Goal: Transaction & Acquisition: Book appointment/travel/reservation

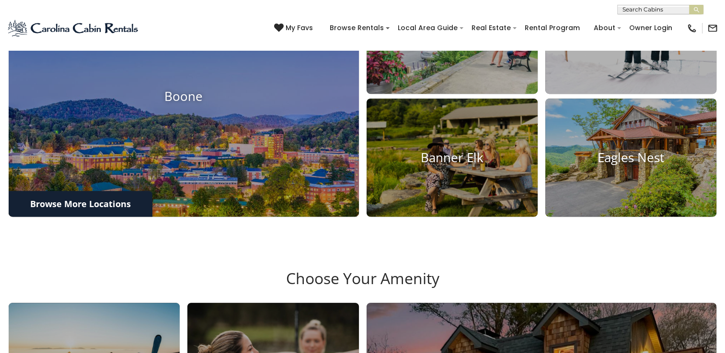
scroll to position [447, 0]
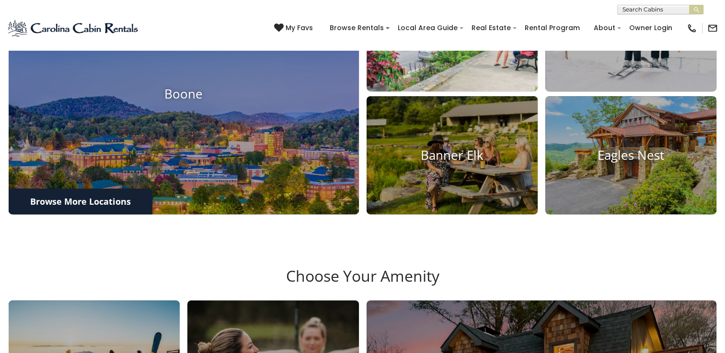
click at [431, 88] on img at bounding box center [452, 32] width 188 height 130
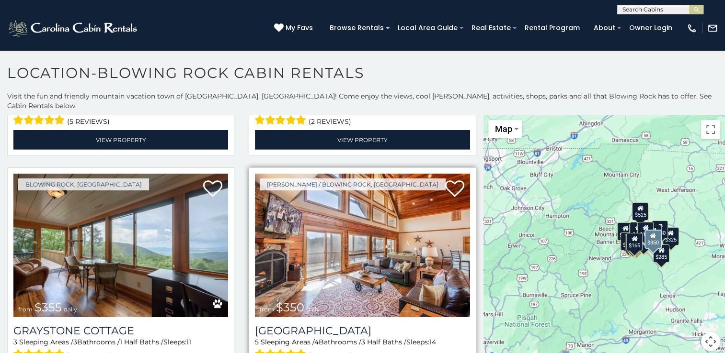
scroll to position [3129, 0]
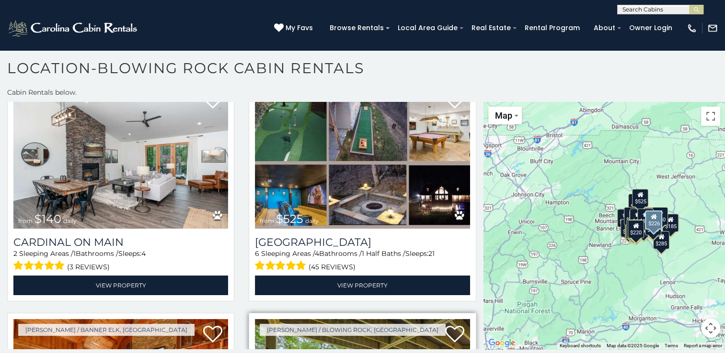
scroll to position [2131, 0]
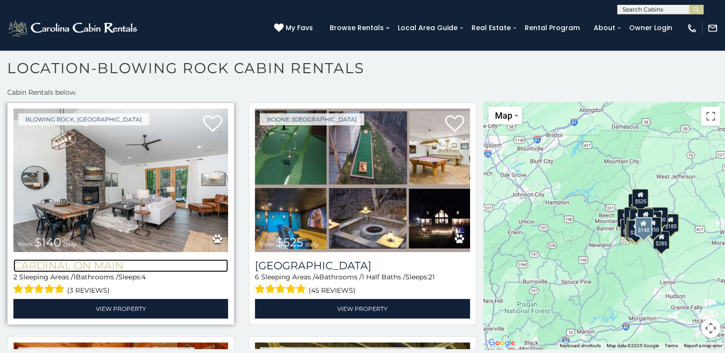
click at [87, 260] on h3 "Cardinal On Main" at bounding box center [120, 266] width 215 height 13
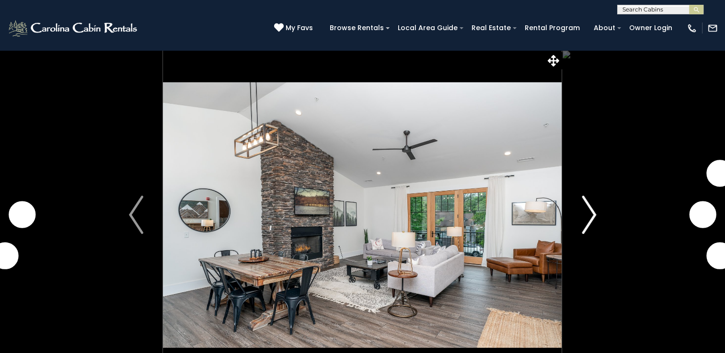
click at [589, 215] on img "Next" at bounding box center [588, 215] width 14 height 38
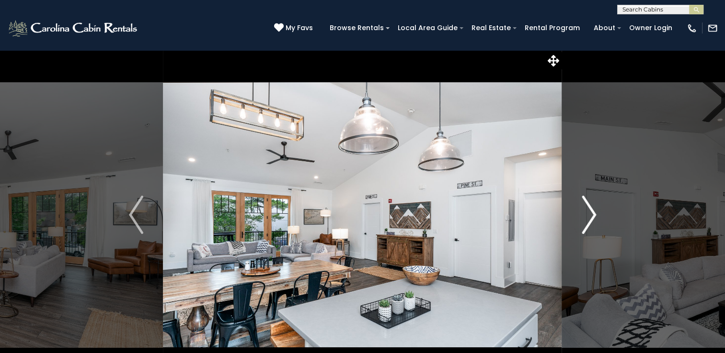
click at [593, 216] on img "Next" at bounding box center [588, 215] width 14 height 38
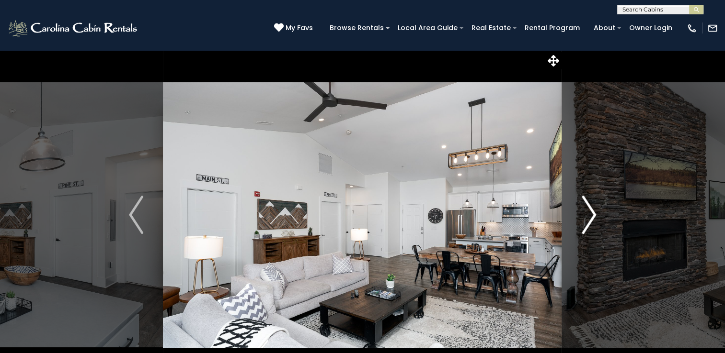
click at [593, 216] on img "Next" at bounding box center [588, 215] width 14 height 38
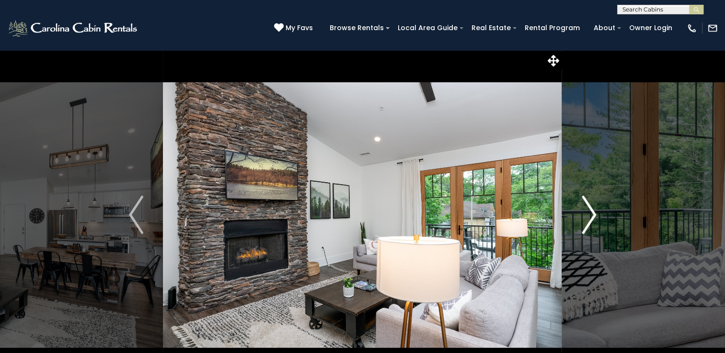
click at [593, 216] on img "Next" at bounding box center [588, 215] width 14 height 38
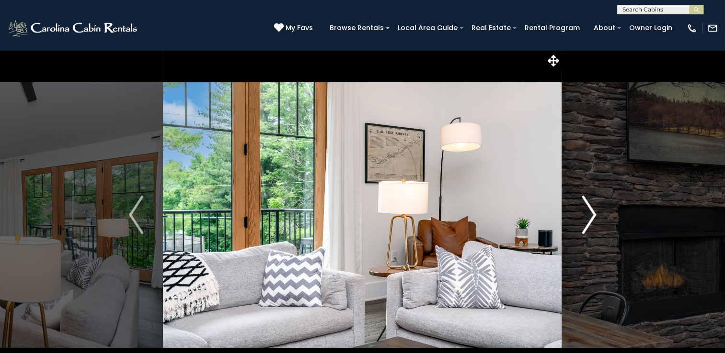
click at [593, 216] on img "Next" at bounding box center [588, 215] width 14 height 38
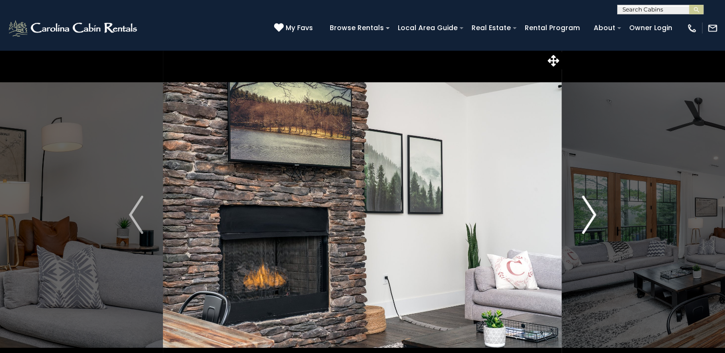
click at [593, 216] on img "Next" at bounding box center [588, 215] width 14 height 38
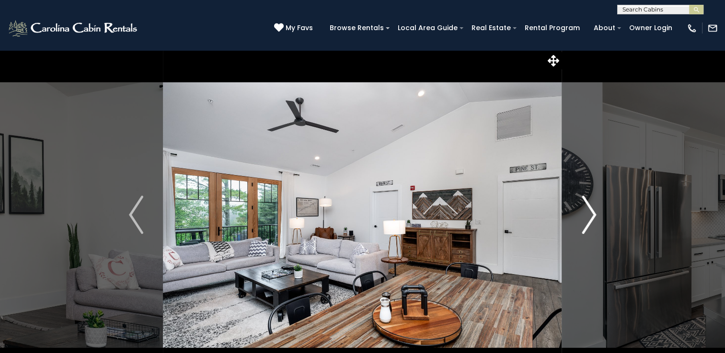
click at [592, 216] on img "Next" at bounding box center [588, 215] width 14 height 38
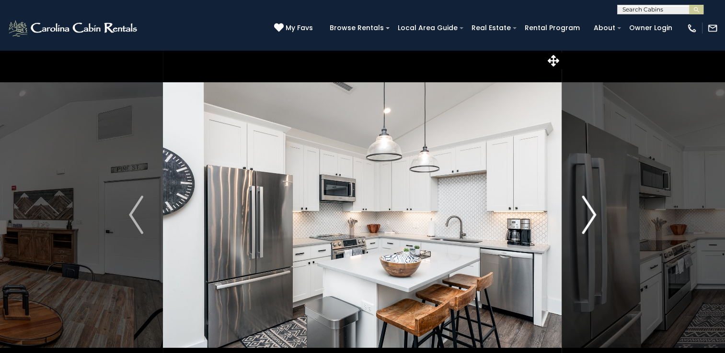
click at [592, 216] on img "Next" at bounding box center [588, 215] width 14 height 38
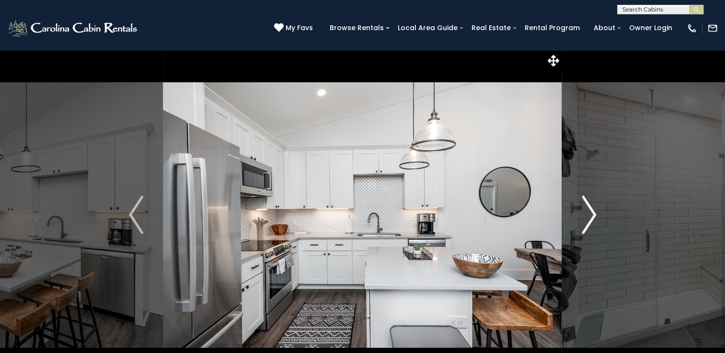
click at [592, 216] on img "Next" at bounding box center [588, 215] width 14 height 38
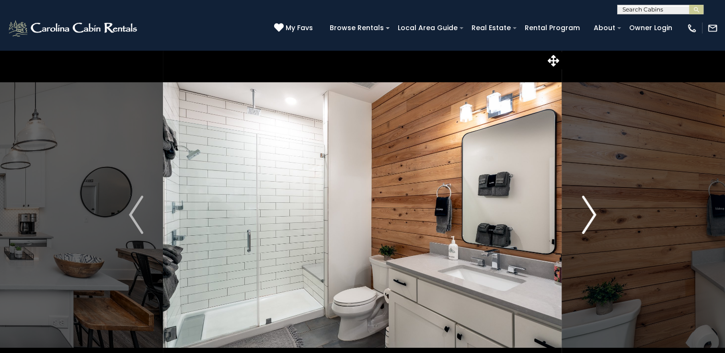
click at [592, 216] on img "Next" at bounding box center [588, 215] width 14 height 38
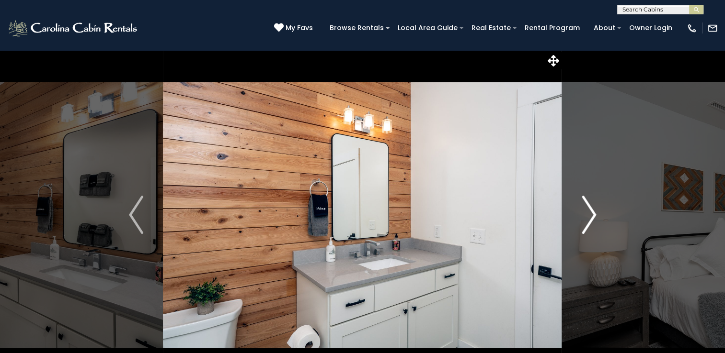
click at [592, 216] on img "Next" at bounding box center [588, 215] width 14 height 38
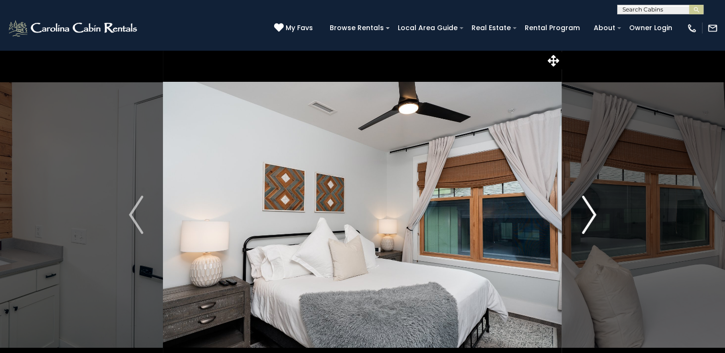
click at [588, 212] on img "Next" at bounding box center [588, 215] width 14 height 38
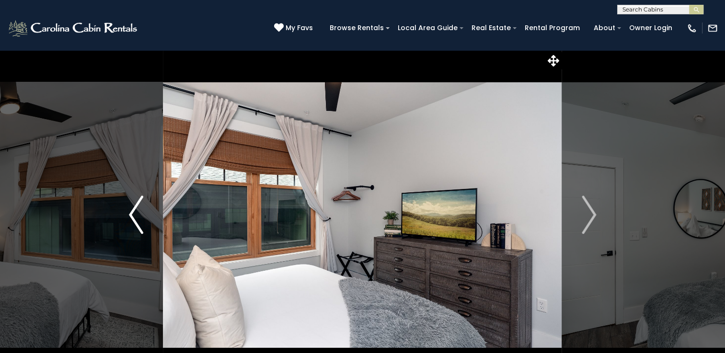
click at [144, 218] on button "Previous" at bounding box center [136, 215] width 54 height 330
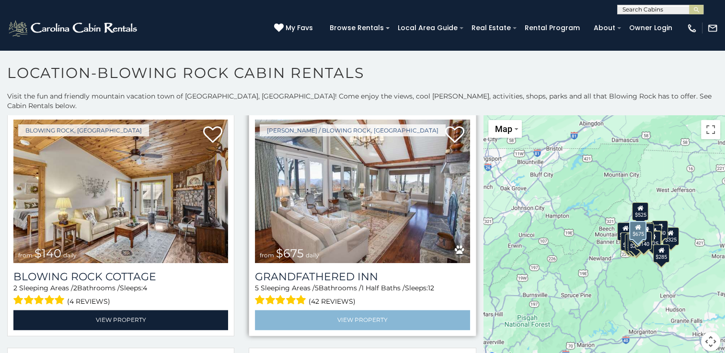
scroll to position [1453, 0]
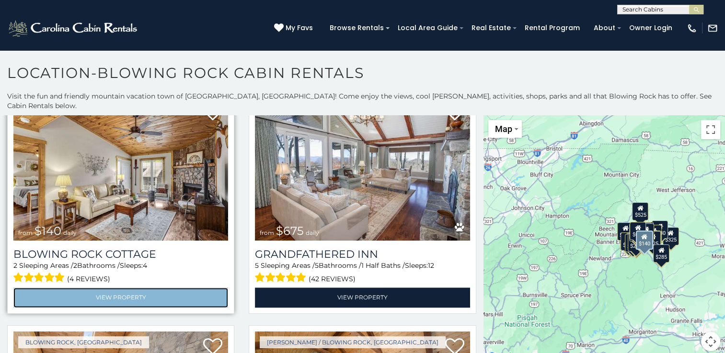
click at [114, 288] on link "View Property" at bounding box center [120, 298] width 215 height 20
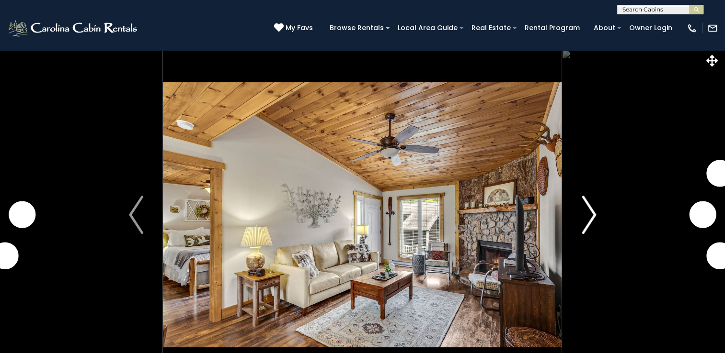
click at [592, 212] on img "Next" at bounding box center [588, 215] width 14 height 38
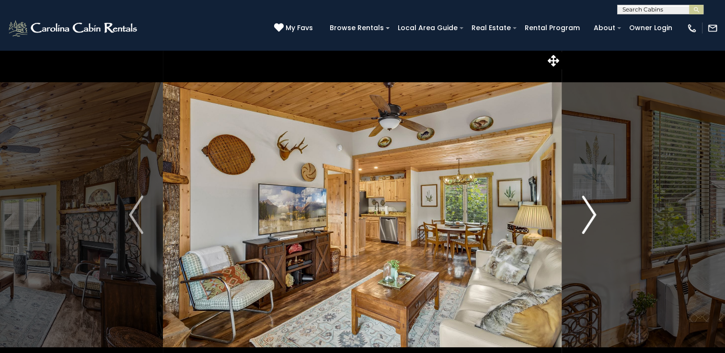
click at [588, 213] on img "Next" at bounding box center [588, 215] width 14 height 38
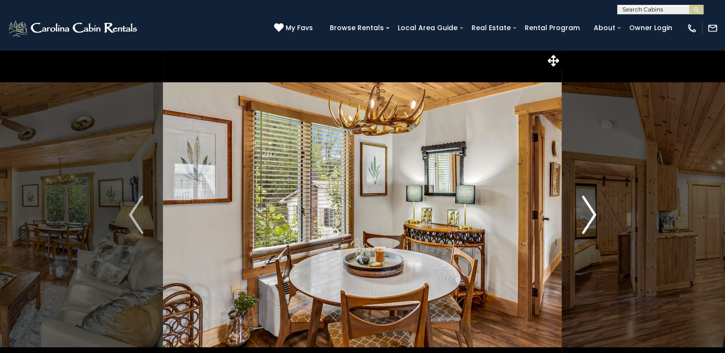
click at [588, 213] on img "Next" at bounding box center [588, 215] width 14 height 38
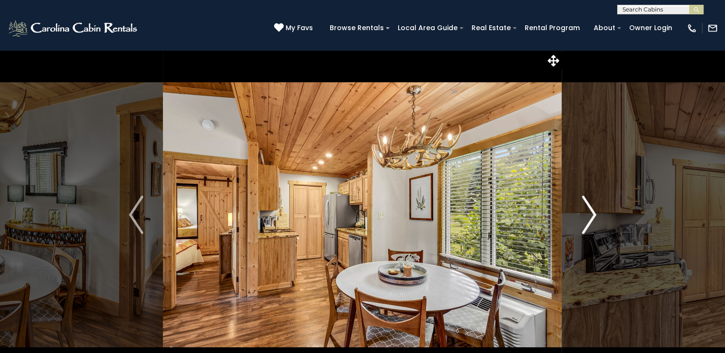
click at [587, 212] on img "Next" at bounding box center [588, 215] width 14 height 38
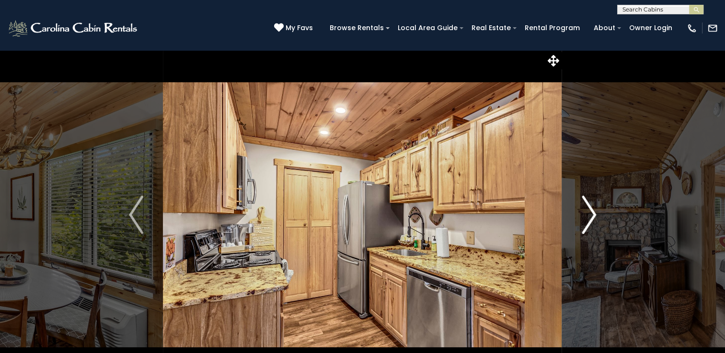
click at [587, 212] on img "Next" at bounding box center [588, 215] width 14 height 38
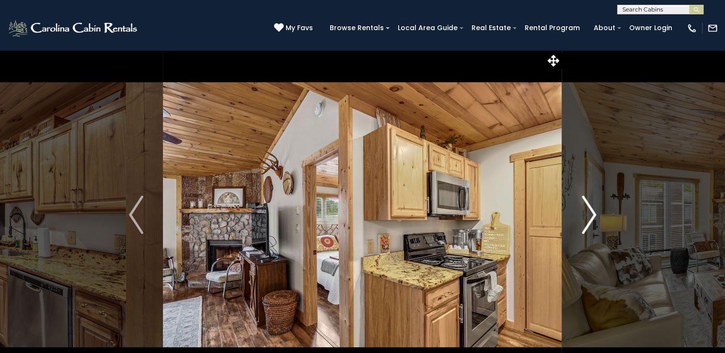
click at [587, 212] on img "Next" at bounding box center [588, 215] width 14 height 38
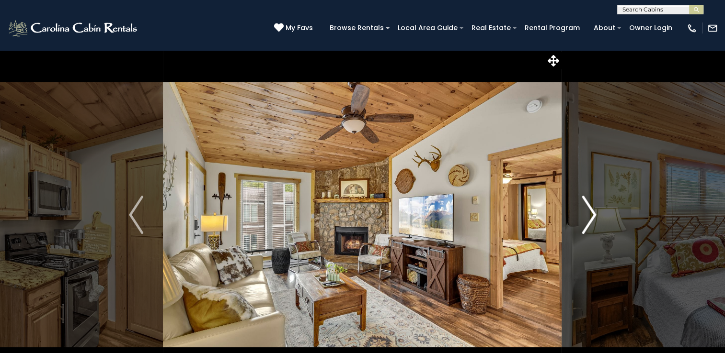
click at [587, 212] on img "Next" at bounding box center [588, 215] width 14 height 38
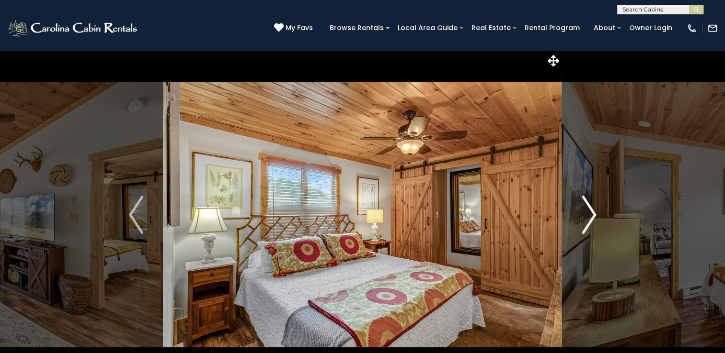
click at [587, 212] on img "Next" at bounding box center [588, 215] width 14 height 38
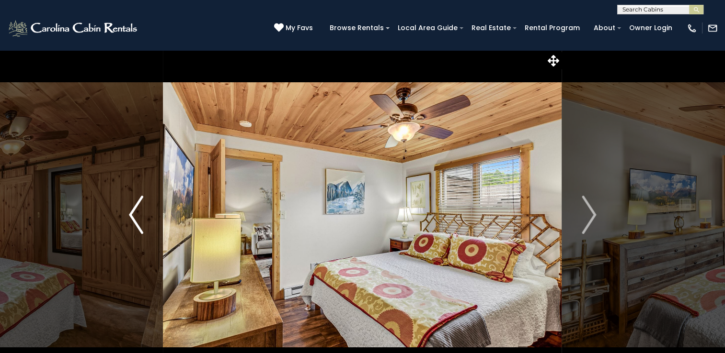
click at [140, 215] on img "Previous" at bounding box center [136, 215] width 14 height 38
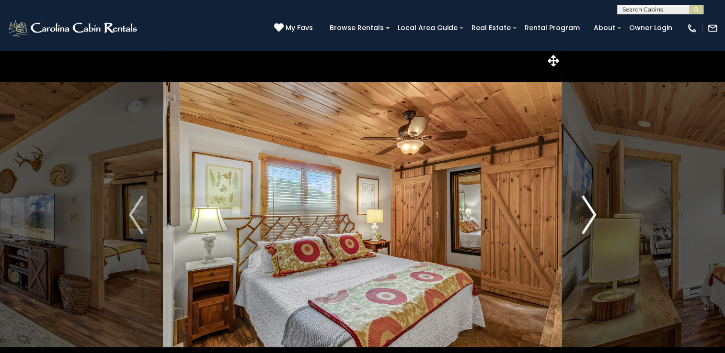
click at [592, 214] on img "Next" at bounding box center [588, 215] width 14 height 38
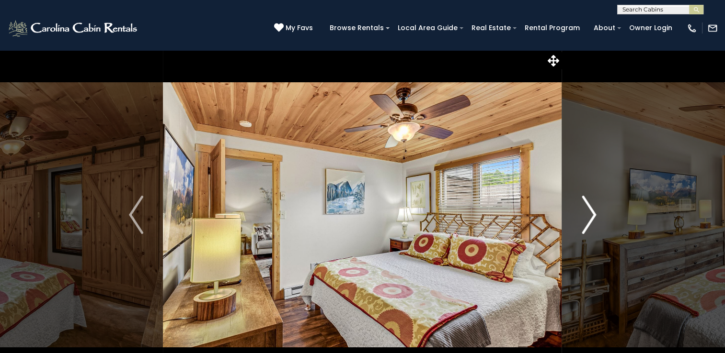
click at [590, 213] on img "Next" at bounding box center [588, 215] width 14 height 38
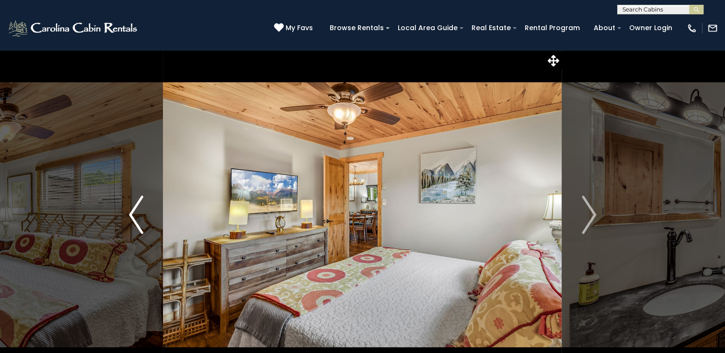
click at [129, 214] on img "Previous" at bounding box center [136, 215] width 14 height 38
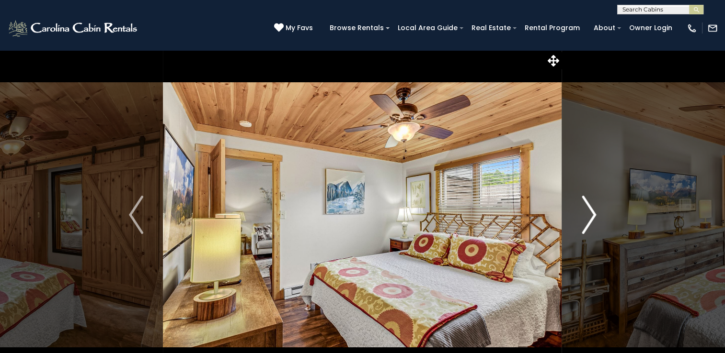
click at [589, 216] on img "Next" at bounding box center [588, 215] width 14 height 38
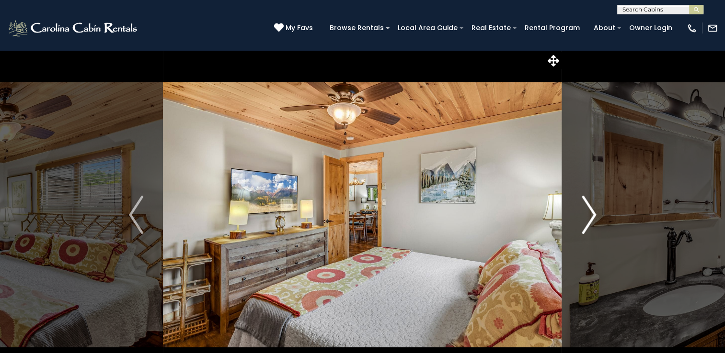
click at [588, 216] on img "Next" at bounding box center [588, 215] width 14 height 38
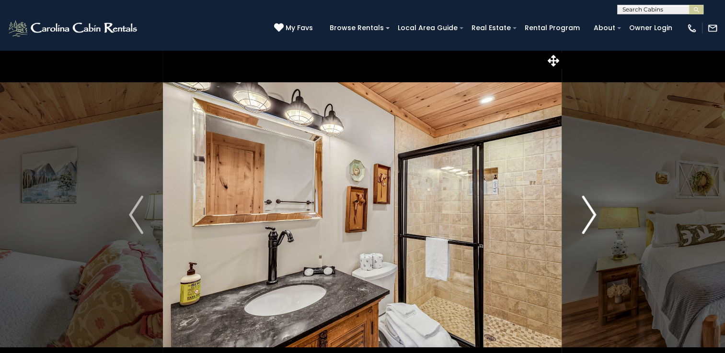
click at [588, 216] on img "Next" at bounding box center [588, 215] width 14 height 38
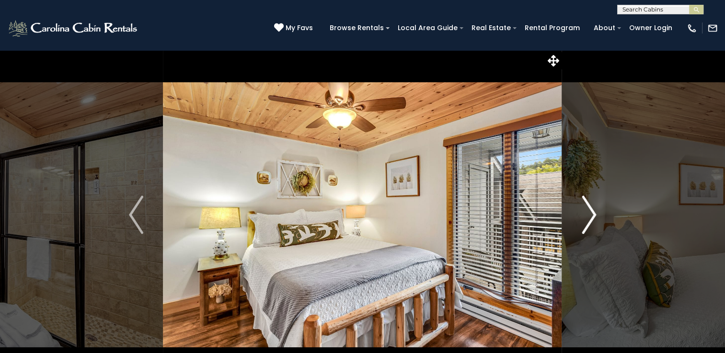
click at [587, 216] on img "Next" at bounding box center [588, 215] width 14 height 38
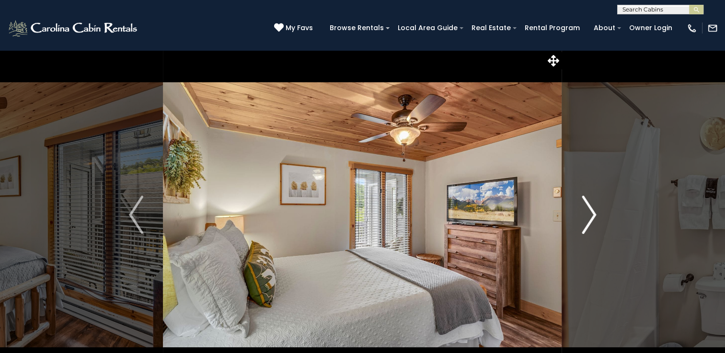
click at [587, 216] on img "Next" at bounding box center [588, 215] width 14 height 38
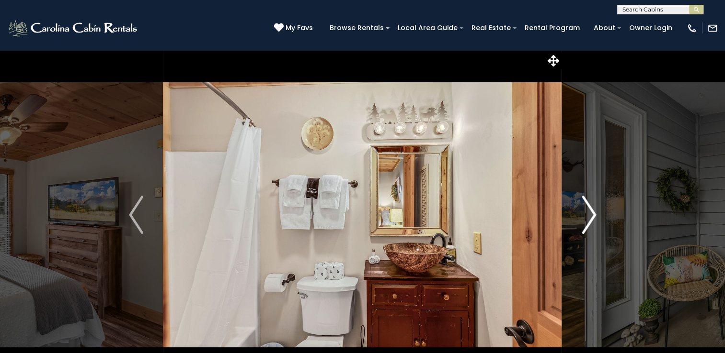
click at [590, 209] on img "Next" at bounding box center [588, 215] width 14 height 38
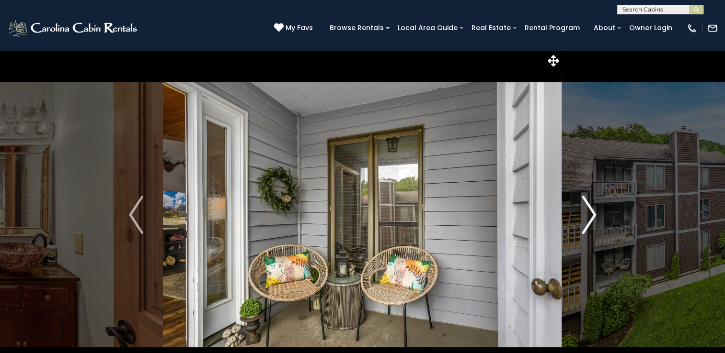
click at [590, 209] on img "Next" at bounding box center [588, 215] width 14 height 38
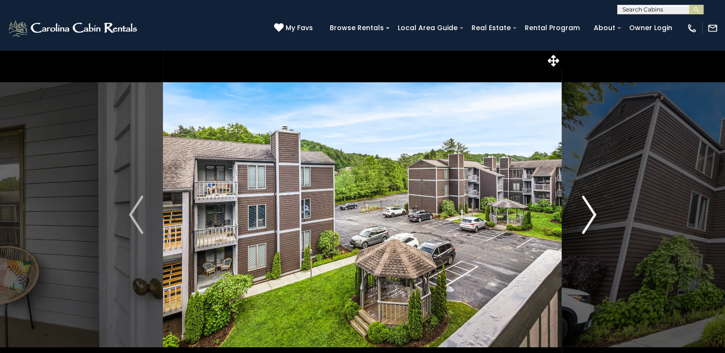
click at [589, 209] on img "Next" at bounding box center [588, 215] width 14 height 38
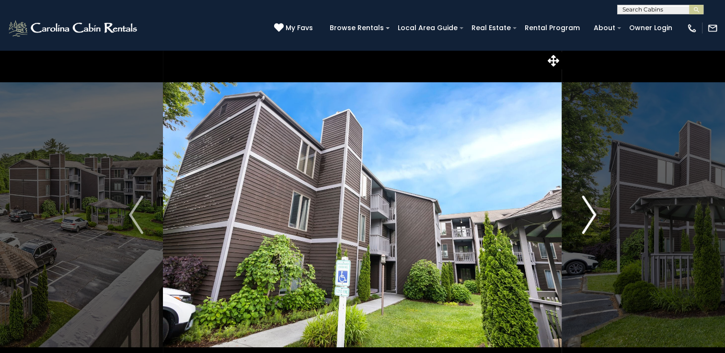
click at [588, 208] on img "Next" at bounding box center [588, 215] width 14 height 38
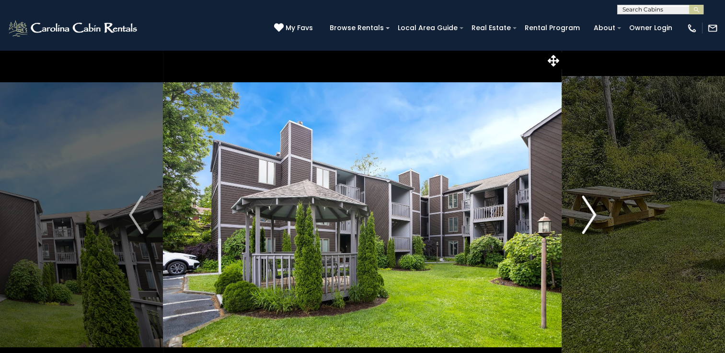
click at [588, 208] on img "Next" at bounding box center [588, 215] width 14 height 38
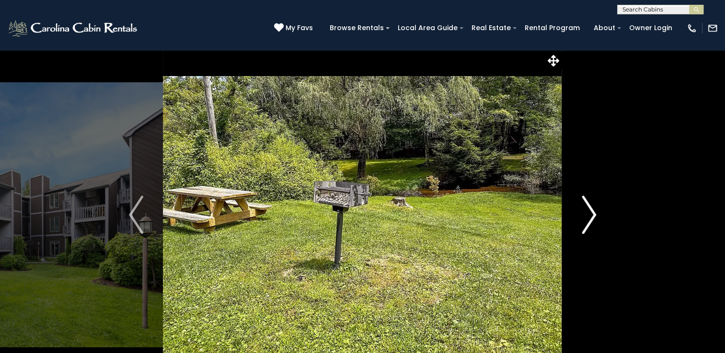
click at [588, 208] on img "Next" at bounding box center [588, 215] width 14 height 38
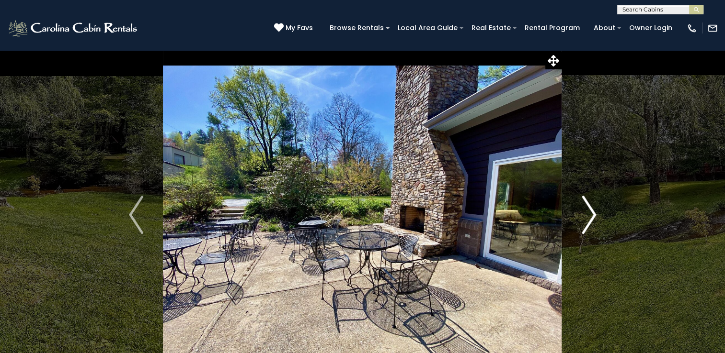
click at [588, 208] on img "Next" at bounding box center [588, 215] width 14 height 38
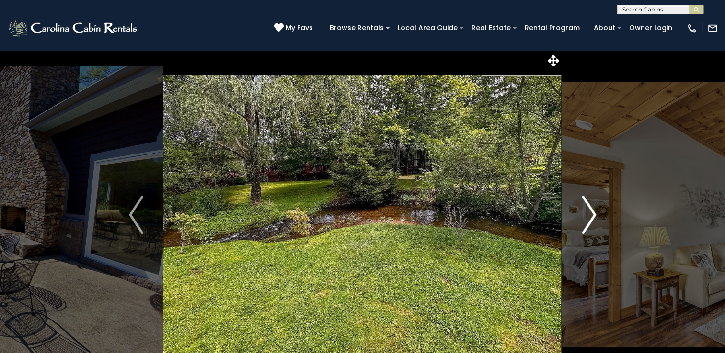
click at [587, 207] on img "Next" at bounding box center [588, 215] width 14 height 38
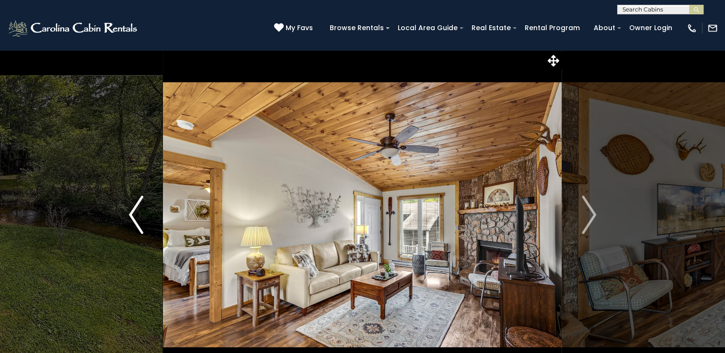
click at [135, 212] on img "Previous" at bounding box center [136, 215] width 14 height 38
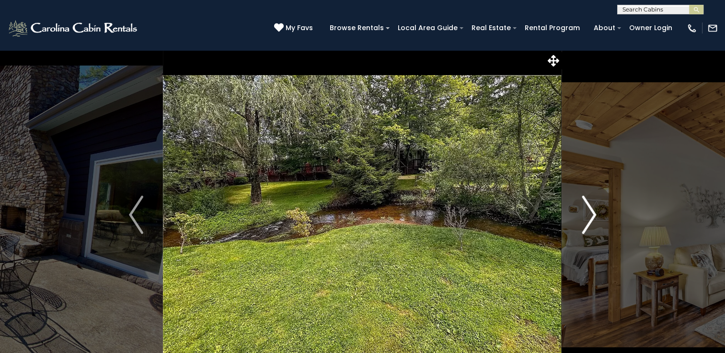
click at [582, 218] on img "Next" at bounding box center [588, 215] width 14 height 38
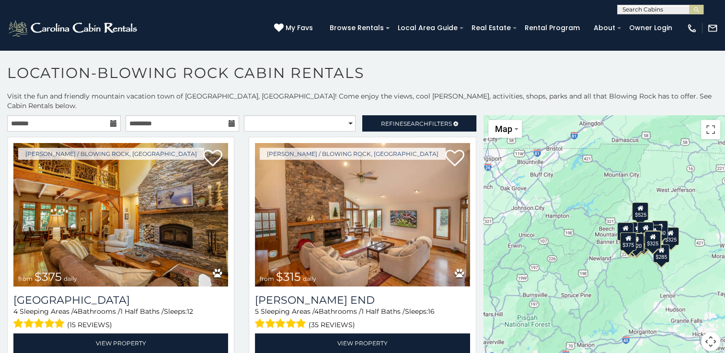
click at [110, 120] on icon at bounding box center [113, 123] width 7 height 7
click at [82, 115] on input "text" at bounding box center [64, 123] width 114 height 16
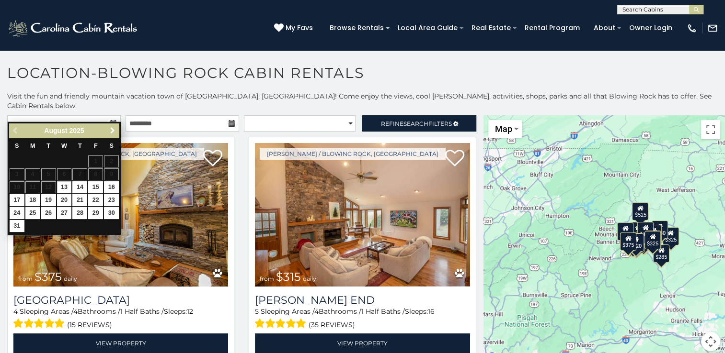
click at [114, 131] on span "Next" at bounding box center [113, 131] width 8 height 8
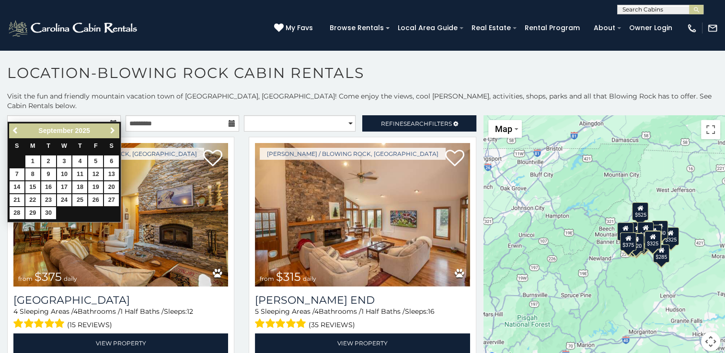
click at [114, 130] on span "Next" at bounding box center [113, 131] width 8 height 8
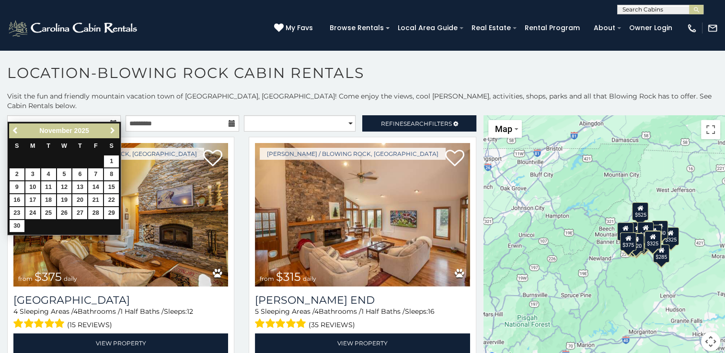
click at [114, 130] on span "Next" at bounding box center [113, 131] width 8 height 8
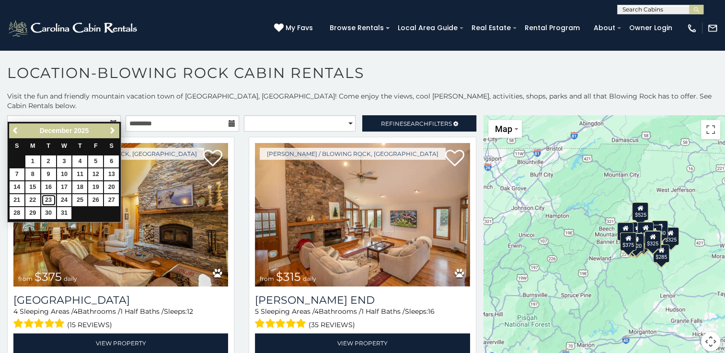
click at [46, 197] on link "23" at bounding box center [48, 200] width 15 height 12
type input "**********"
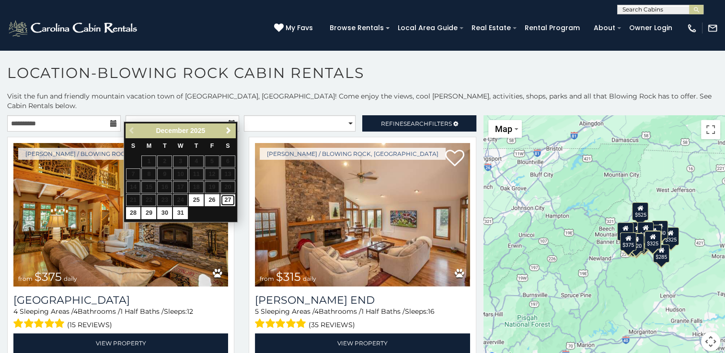
click at [228, 199] on link "27" at bounding box center [227, 200] width 15 height 12
type input "**********"
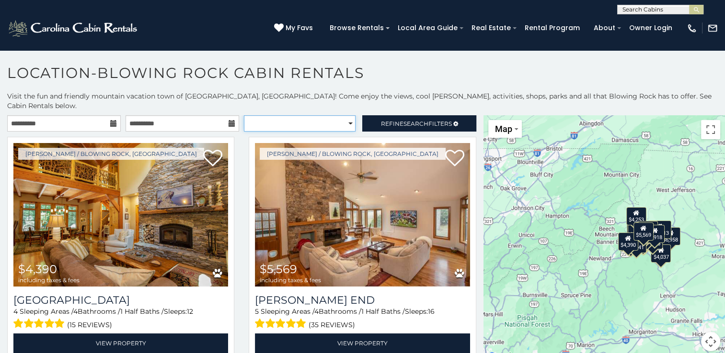
click at [345, 115] on select "**********" at bounding box center [300, 123] width 112 height 16
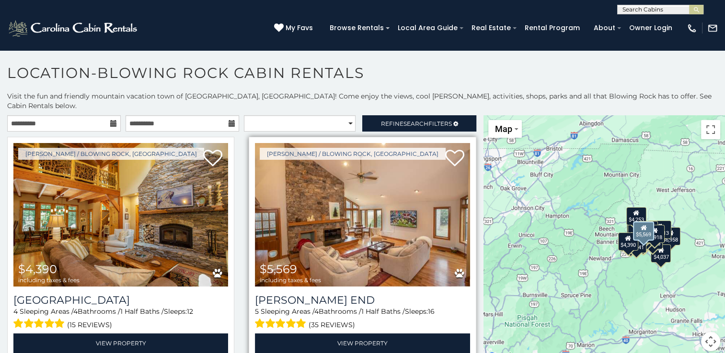
click at [389, 155] on img at bounding box center [362, 215] width 215 height 144
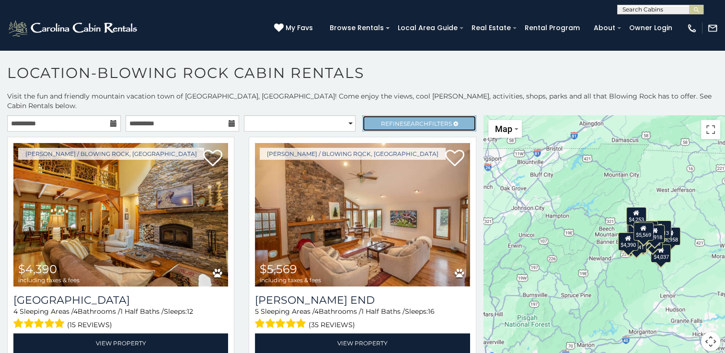
click at [403, 120] on span "Search" at bounding box center [415, 123] width 25 height 7
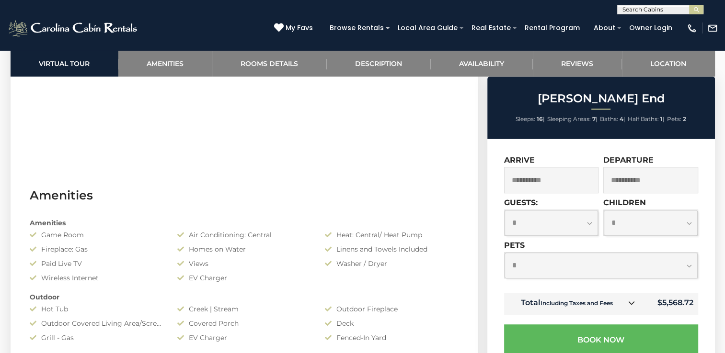
scroll to position [671, 0]
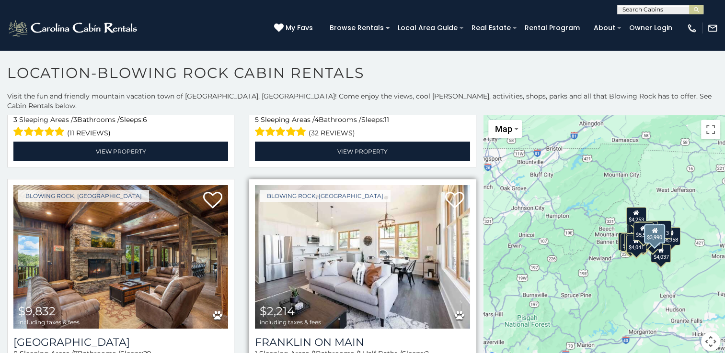
scroll to position [447, 0]
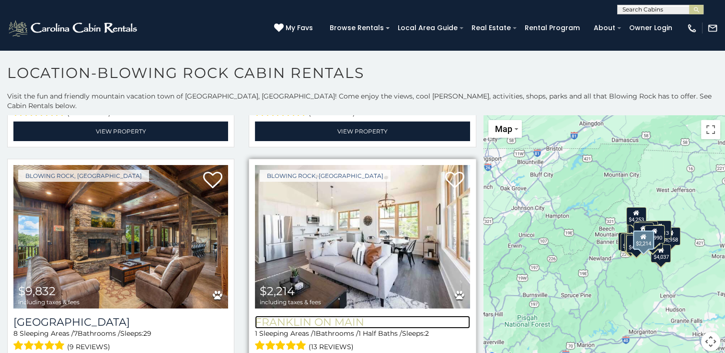
click at [336, 316] on h3 "Franklin On Main" at bounding box center [362, 322] width 215 height 13
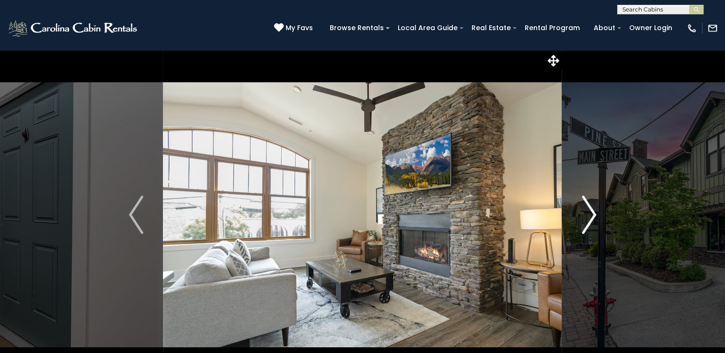
click at [588, 214] on img "Next" at bounding box center [588, 215] width 14 height 38
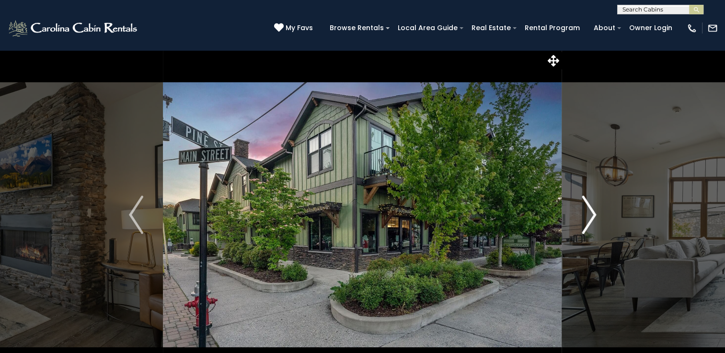
click at [588, 214] on img "Next" at bounding box center [588, 215] width 14 height 38
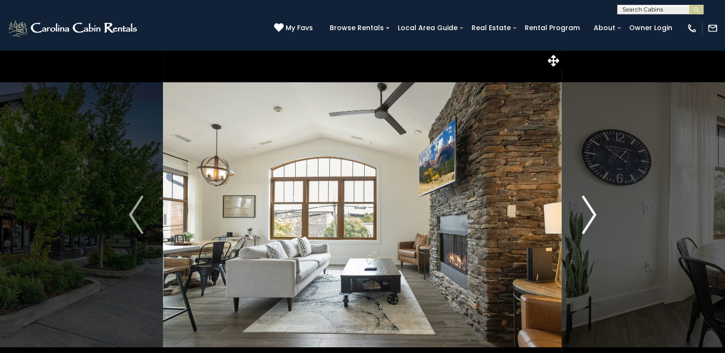
click at [589, 214] on img "Next" at bounding box center [588, 215] width 14 height 38
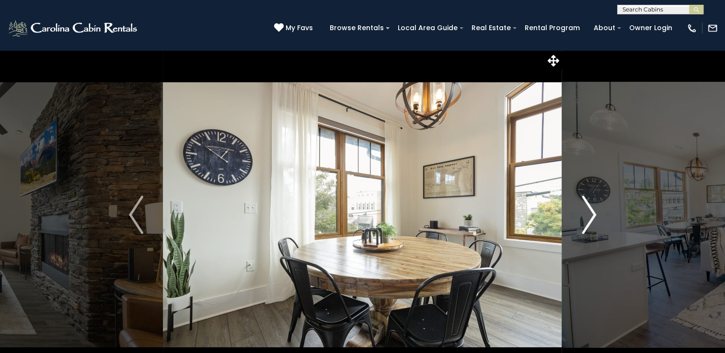
click at [589, 214] on img "Next" at bounding box center [588, 215] width 14 height 38
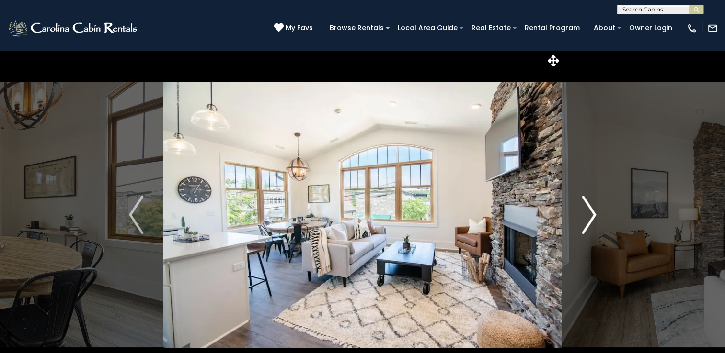
click at [590, 214] on img "Next" at bounding box center [588, 215] width 14 height 38
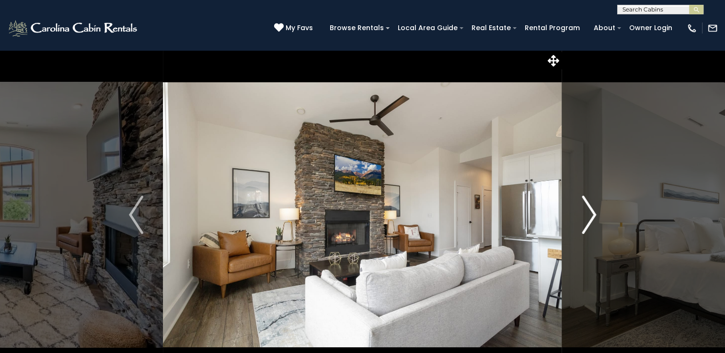
click at [590, 213] on img "Next" at bounding box center [588, 215] width 14 height 38
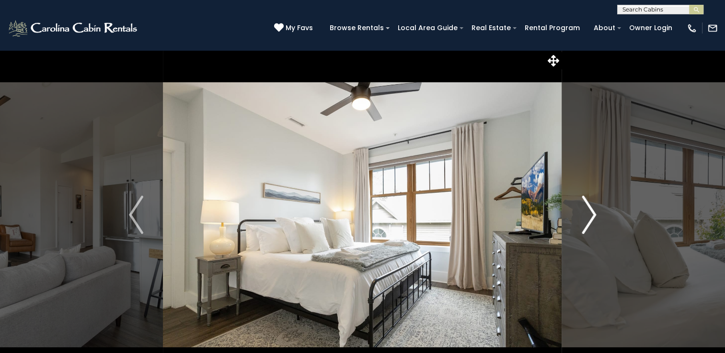
click at [590, 213] on img "Next" at bounding box center [588, 215] width 14 height 38
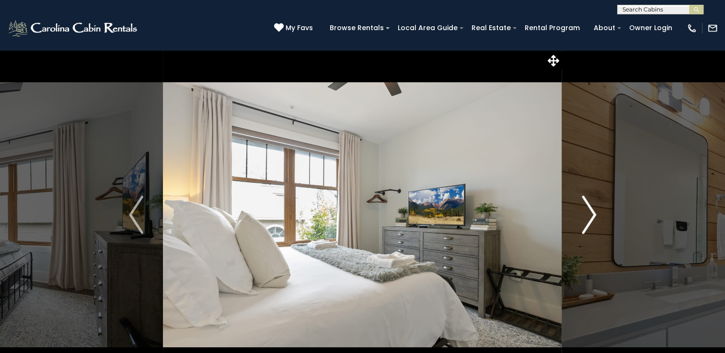
click at [590, 213] on img "Next" at bounding box center [588, 215] width 14 height 38
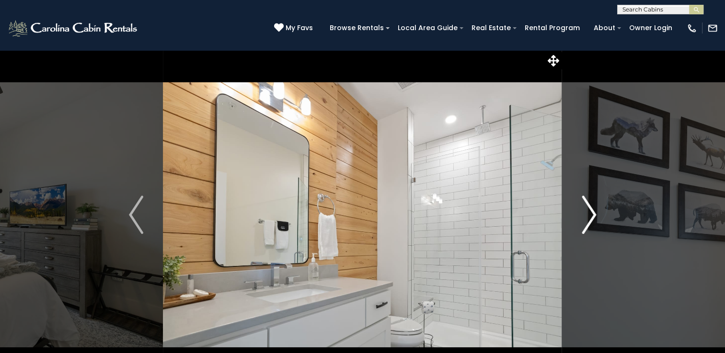
click at [590, 213] on img "Next" at bounding box center [588, 215] width 14 height 38
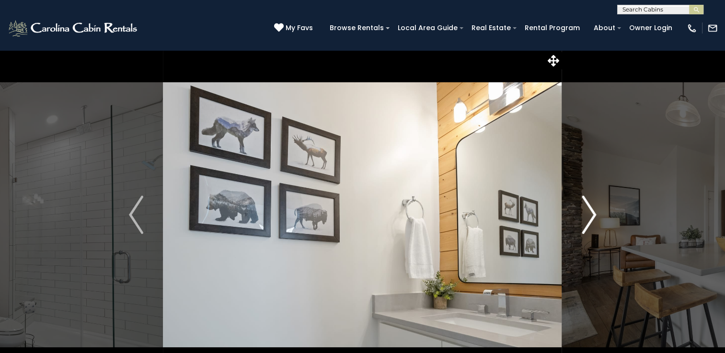
click at [590, 213] on img "Next" at bounding box center [588, 215] width 14 height 38
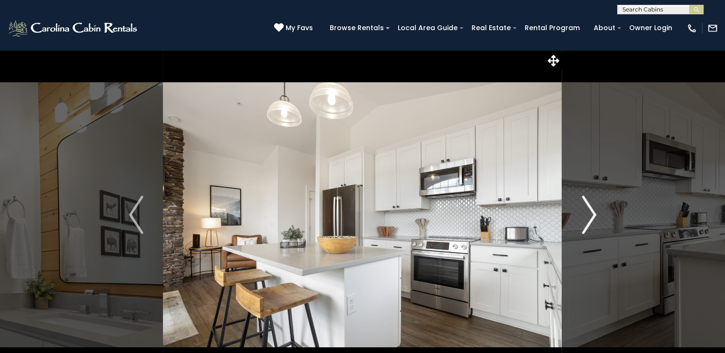
click at [592, 213] on img "Next" at bounding box center [588, 215] width 14 height 38
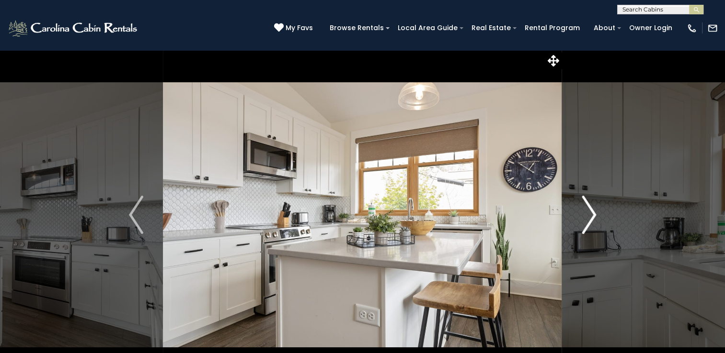
click at [592, 213] on img "Next" at bounding box center [588, 215] width 14 height 38
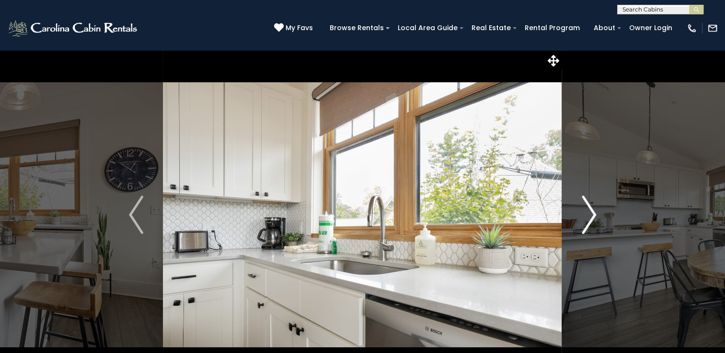
click at [577, 203] on button "Next" at bounding box center [589, 215] width 54 height 330
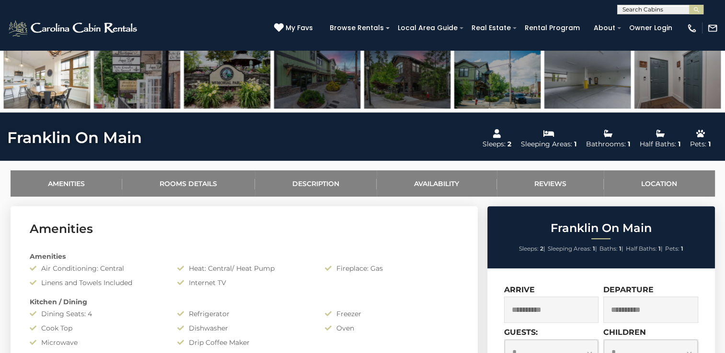
scroll to position [447, 0]
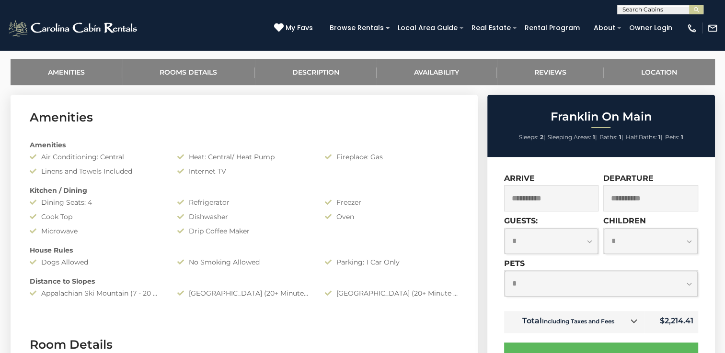
click at [590, 240] on select "**********" at bounding box center [551, 240] width 94 height 25
select select "*"
click at [504, 228] on select "**********" at bounding box center [551, 240] width 94 height 25
